Goal: Task Accomplishment & Management: Complete application form

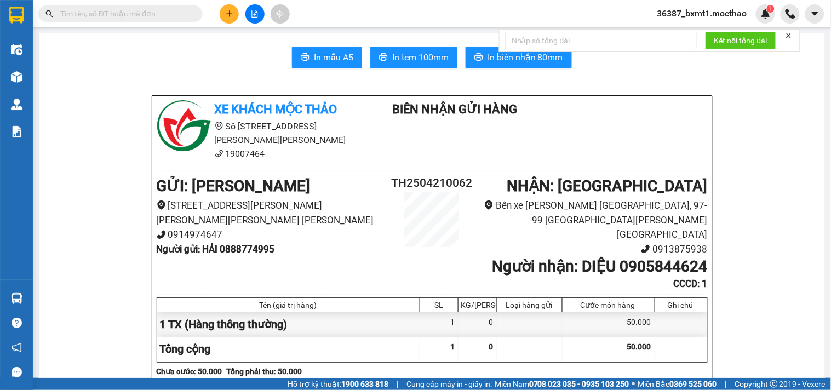
click at [152, 15] on input "text" at bounding box center [124, 14] width 129 height 12
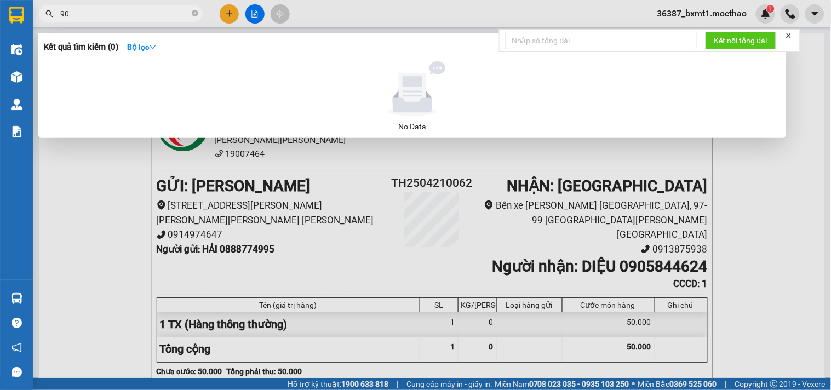
type input "909"
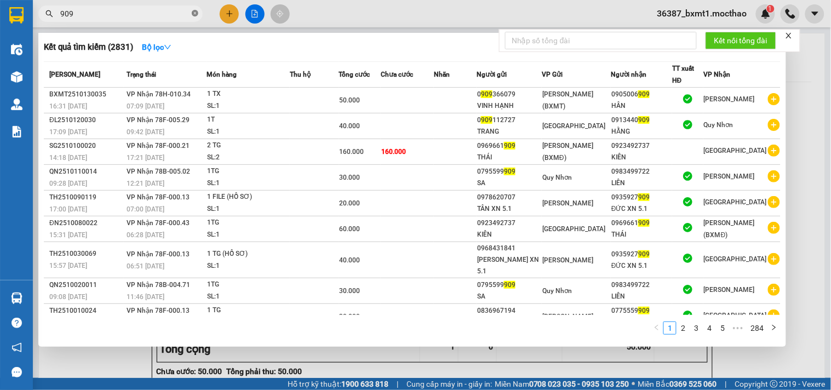
click at [196, 12] on icon "close-circle" at bounding box center [195, 13] width 7 height 7
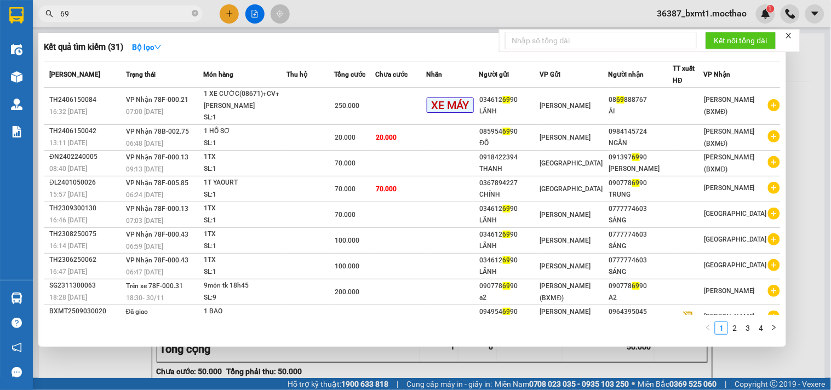
type input "6"
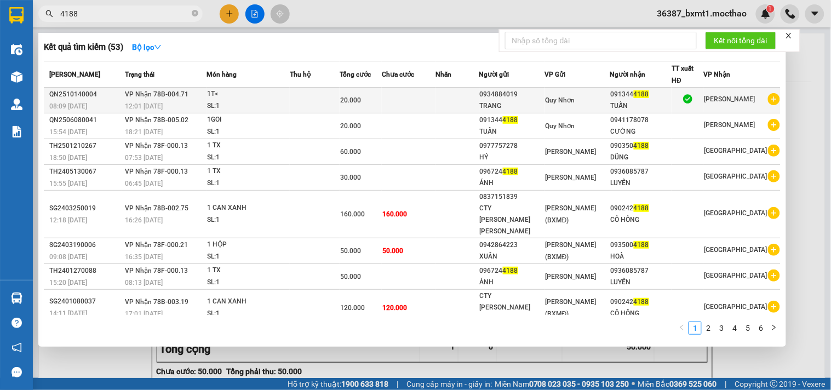
type input "4188"
click at [649, 97] on span "4188" at bounding box center [641, 94] width 15 height 8
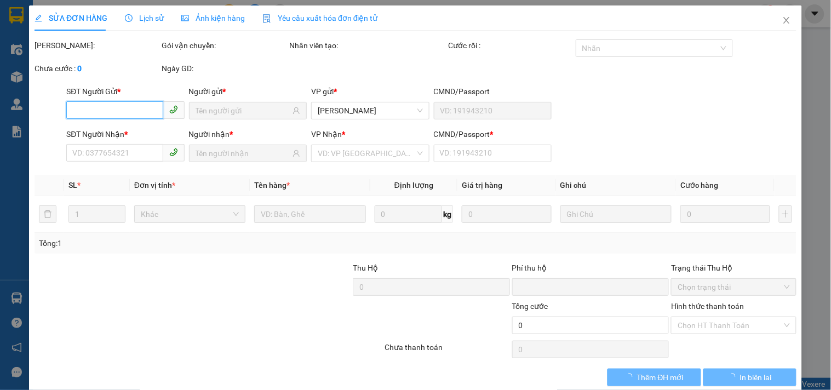
type input "0934884019"
type input "TRANG"
type input "0913444188"
type input "TUẤN"
type input "A"
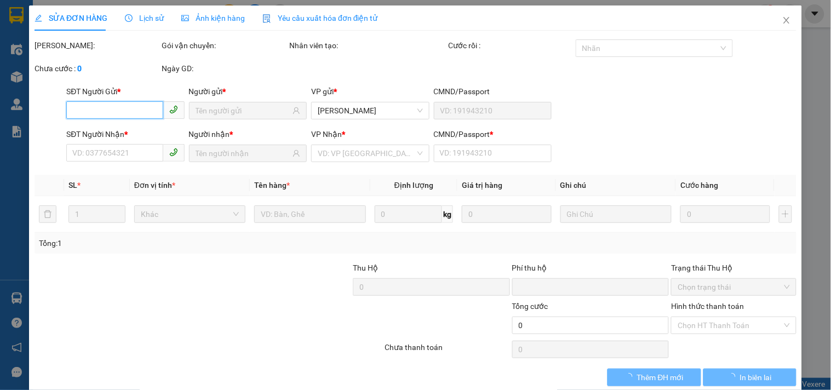
type input "0"
type input "20.000"
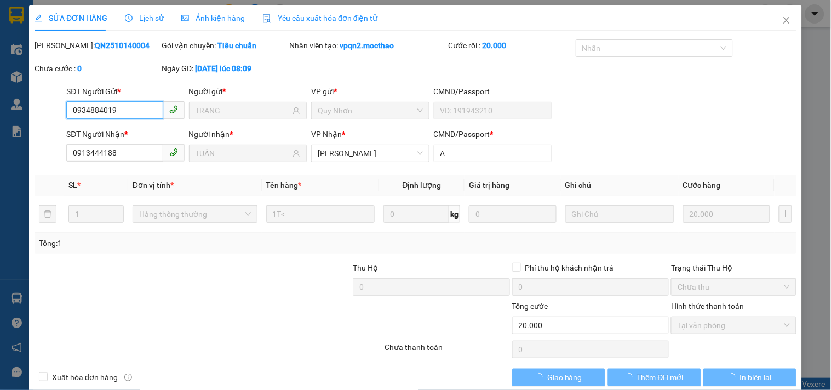
checkbox input "true"
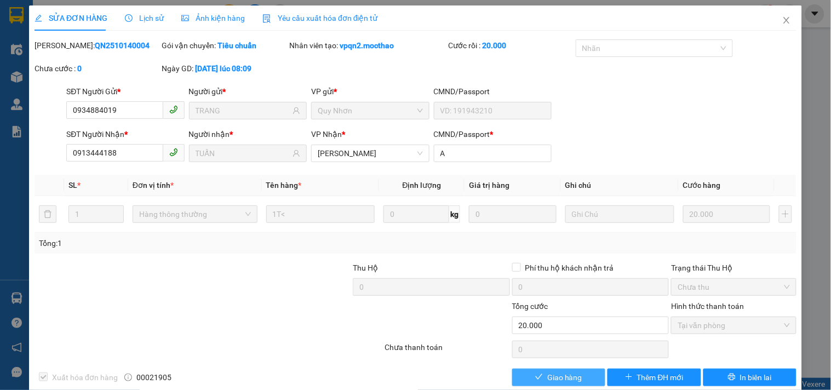
click at [551, 381] on span "Giao hàng" at bounding box center [564, 378] width 35 height 12
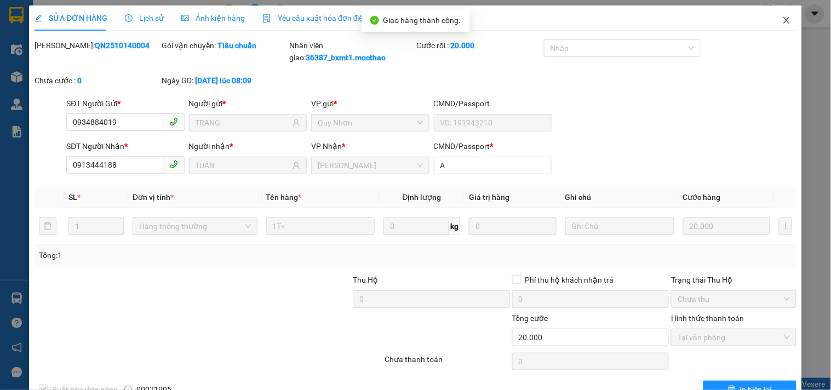
click at [784, 13] on span "Close" at bounding box center [787, 20] width 31 height 31
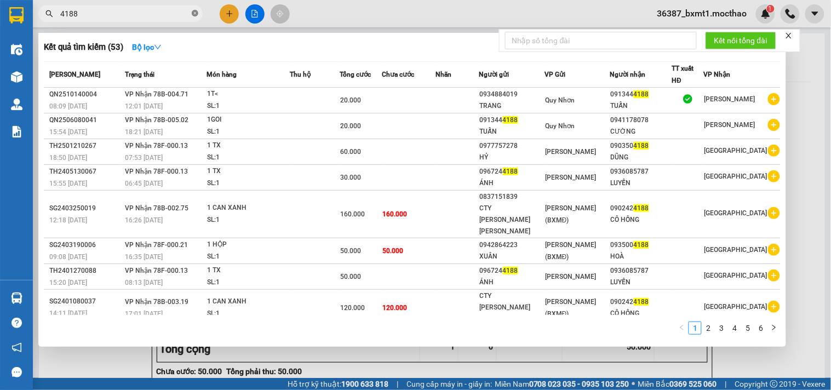
click at [196, 18] on span at bounding box center [195, 14] width 7 height 10
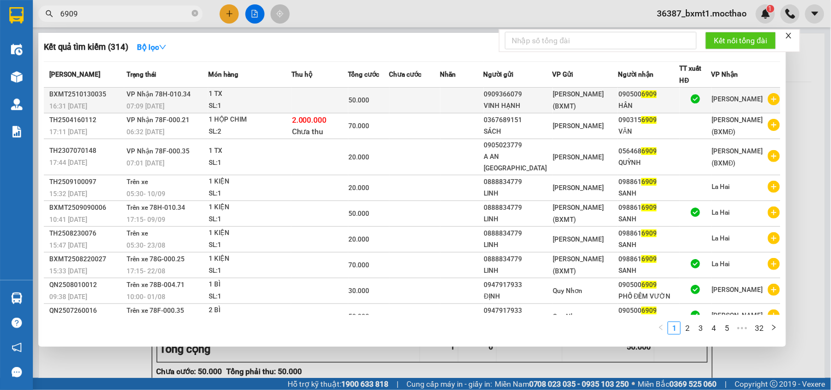
type input "6909"
click at [430, 101] on td at bounding box center [415, 101] width 51 height 26
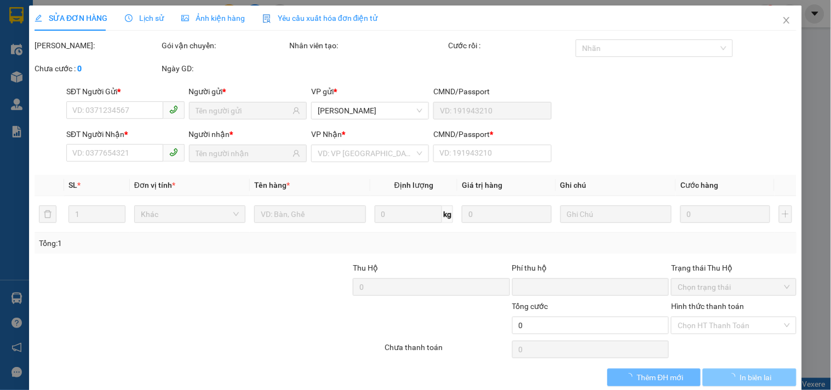
type input "0909366079"
type input "VINH HẠNH"
type input "0905006909"
type input "HÂN"
type input "0"
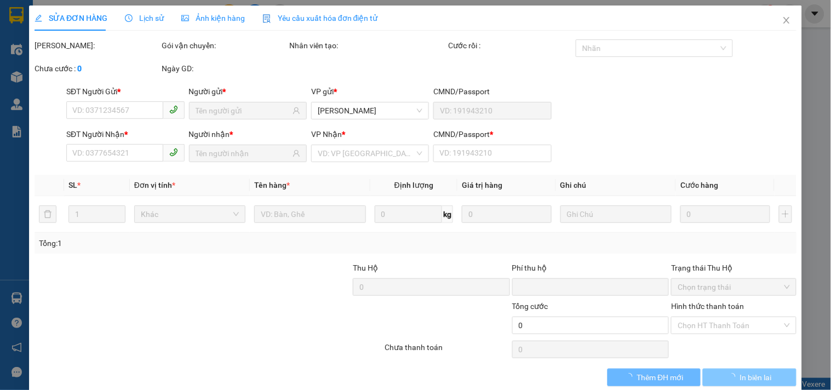
type input "0"
type input "50.000"
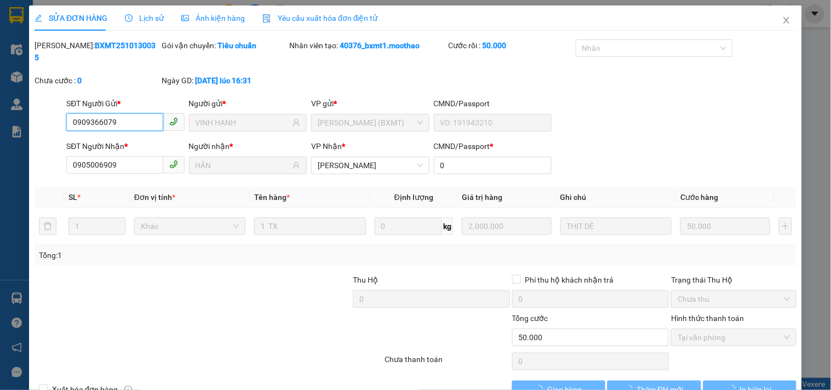
checkbox input "true"
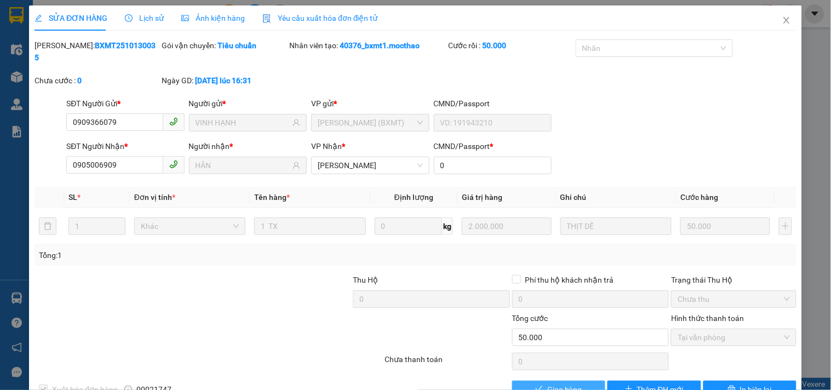
click at [565, 384] on span "Giao hàng" at bounding box center [564, 390] width 35 height 12
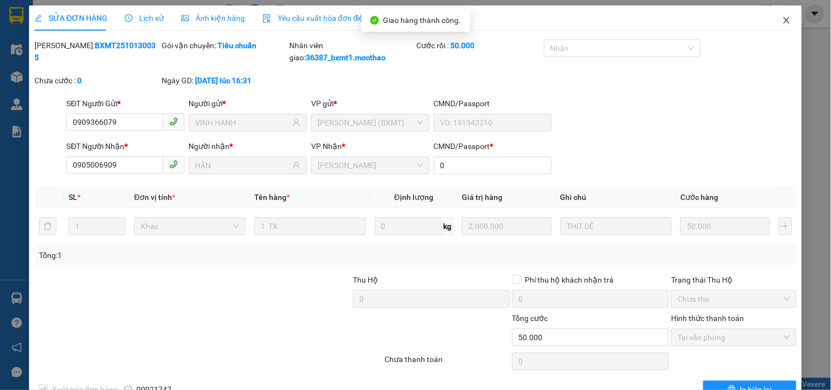
drag, startPoint x: 776, startPoint y: 27, endPoint x: 831, endPoint y: 4, distance: 59.6
click at [814, 25] on div "SỬA ĐƠN HÀNG Lịch sử [PERSON_NAME] hàng Yêu cầu xuất [PERSON_NAME] điện tử Tota…" at bounding box center [415, 195] width 831 height 390
click at [773, 22] on span "Close" at bounding box center [787, 20] width 31 height 31
